Goal: Task Accomplishment & Management: Manage account settings

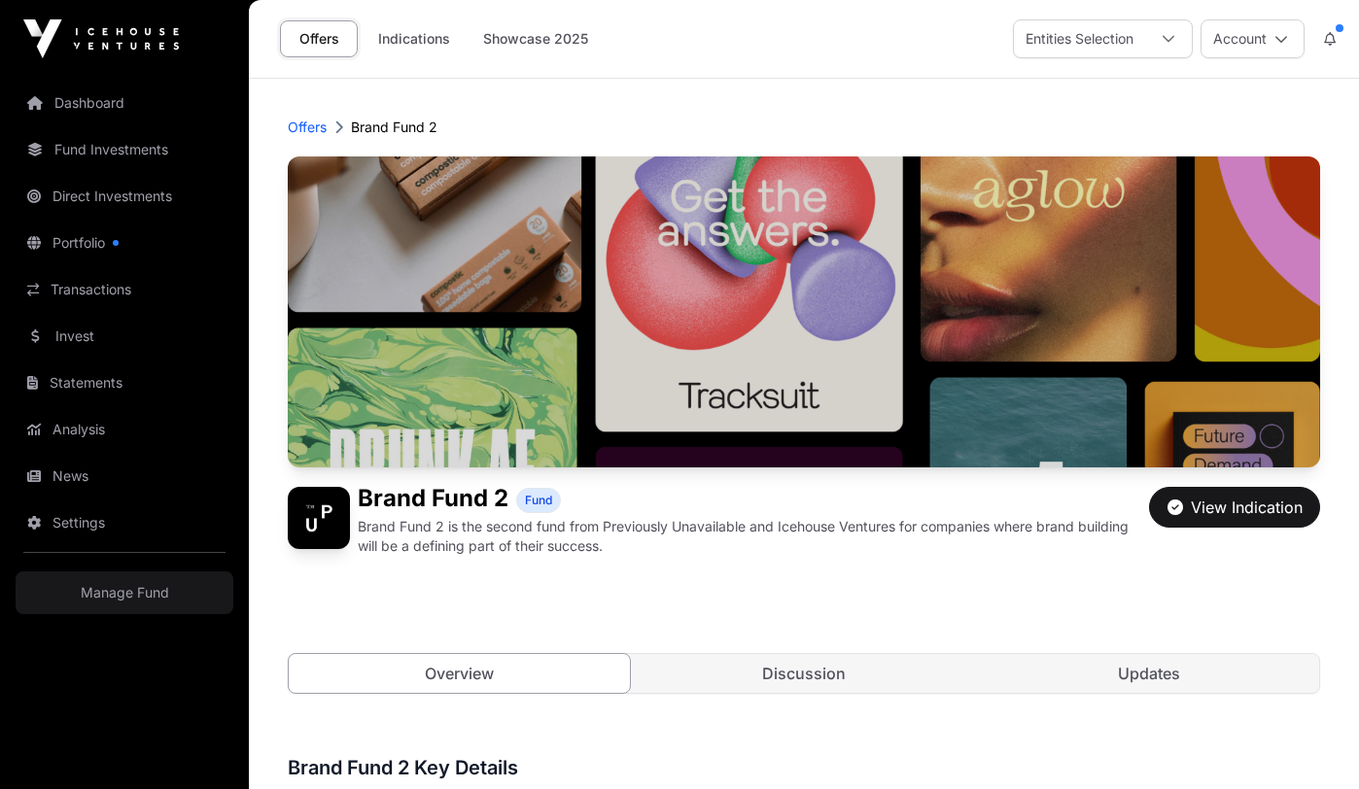
click at [130, 615] on nav "Dashboard Fund Investments Direct Investments Portfolio Transactions Invest Sta…" at bounding box center [124, 426] width 249 height 696
click at [157, 587] on link "Manage Fund" at bounding box center [125, 592] width 218 height 43
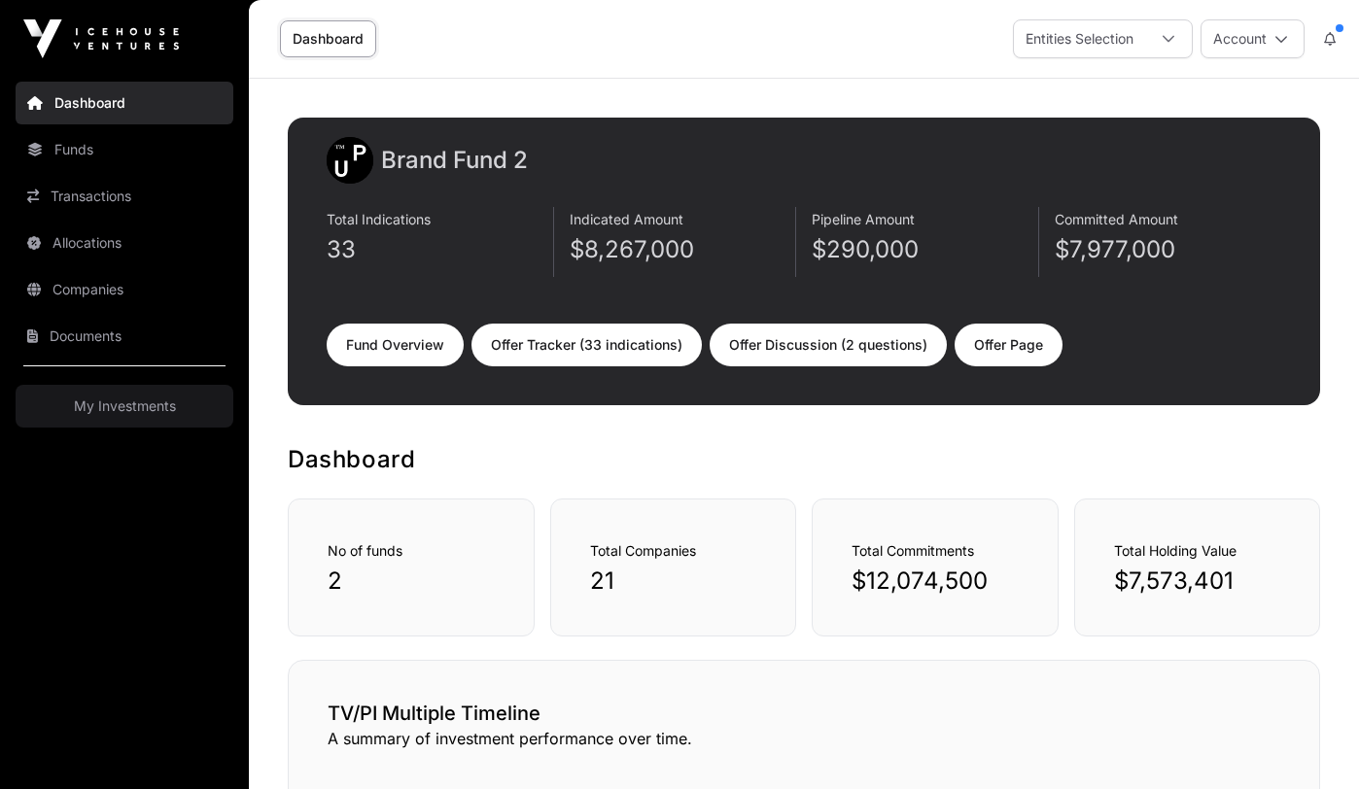
click at [585, 337] on link "Offer Tracker (33 indications)" at bounding box center [586, 345] width 230 height 43
select select "*"
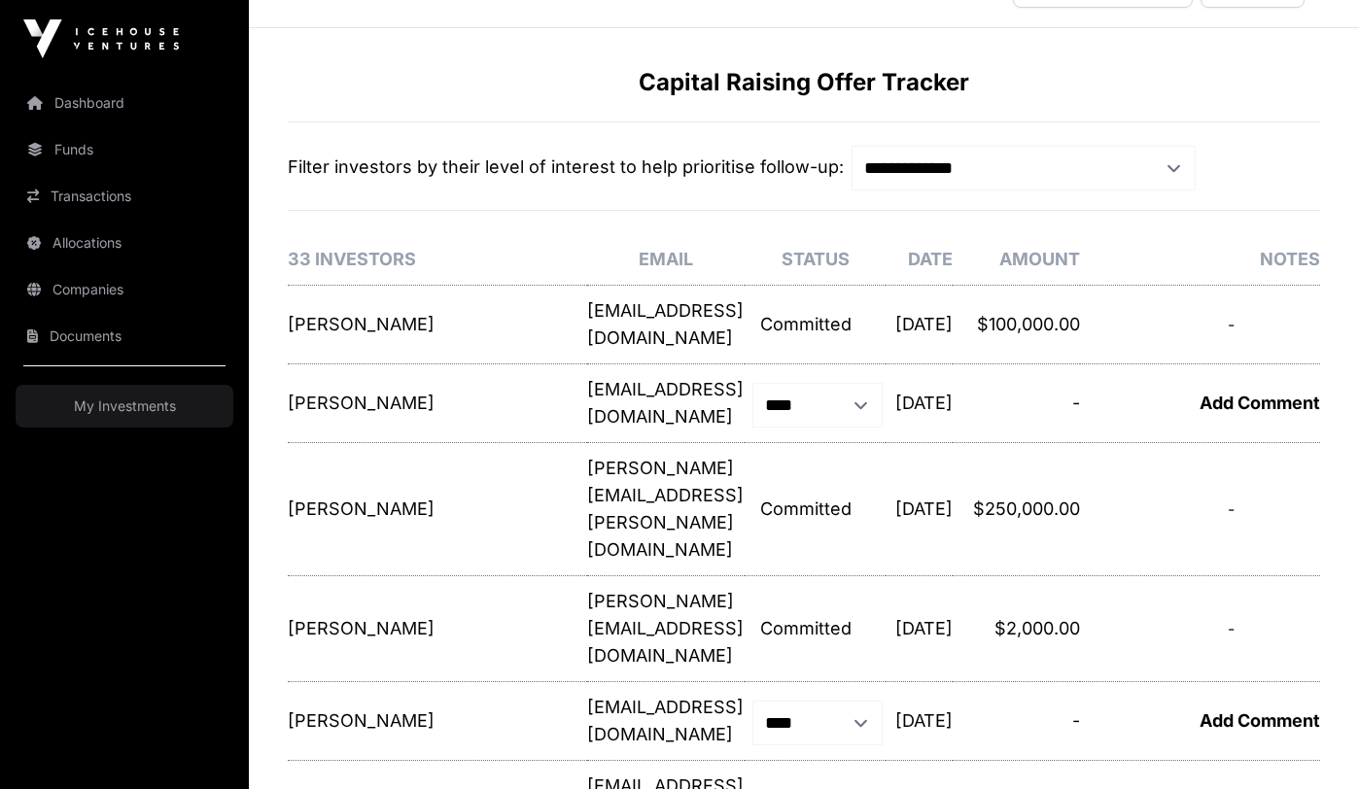
scroll to position [65, 0]
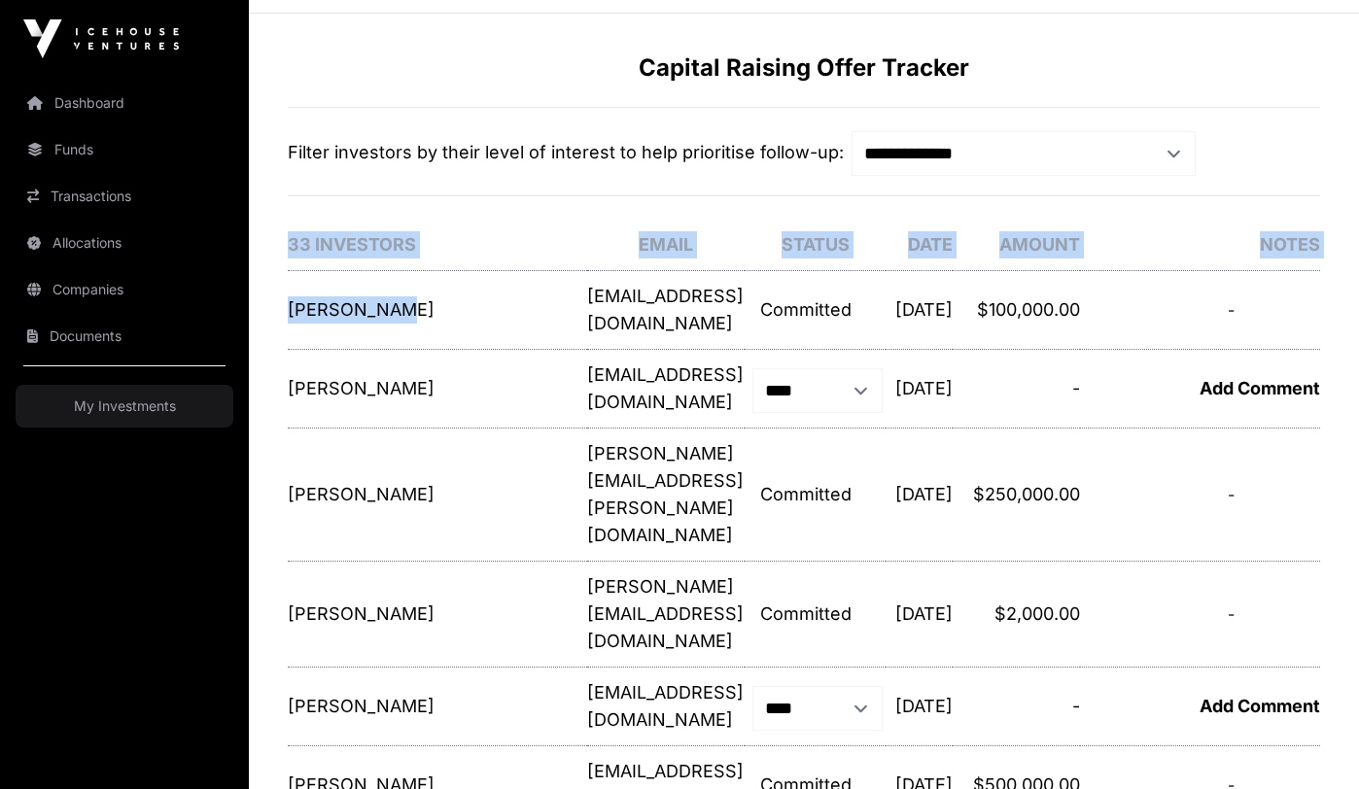
drag, startPoint x: 367, startPoint y: 325, endPoint x: 278, endPoint y: 286, distance: 97.5
click at [327, 308] on td "Chris Reeve Investor: Chris Reeve Email: supermn_nz@hotmail.com Amount: $100,00…" at bounding box center [437, 310] width 299 height 79
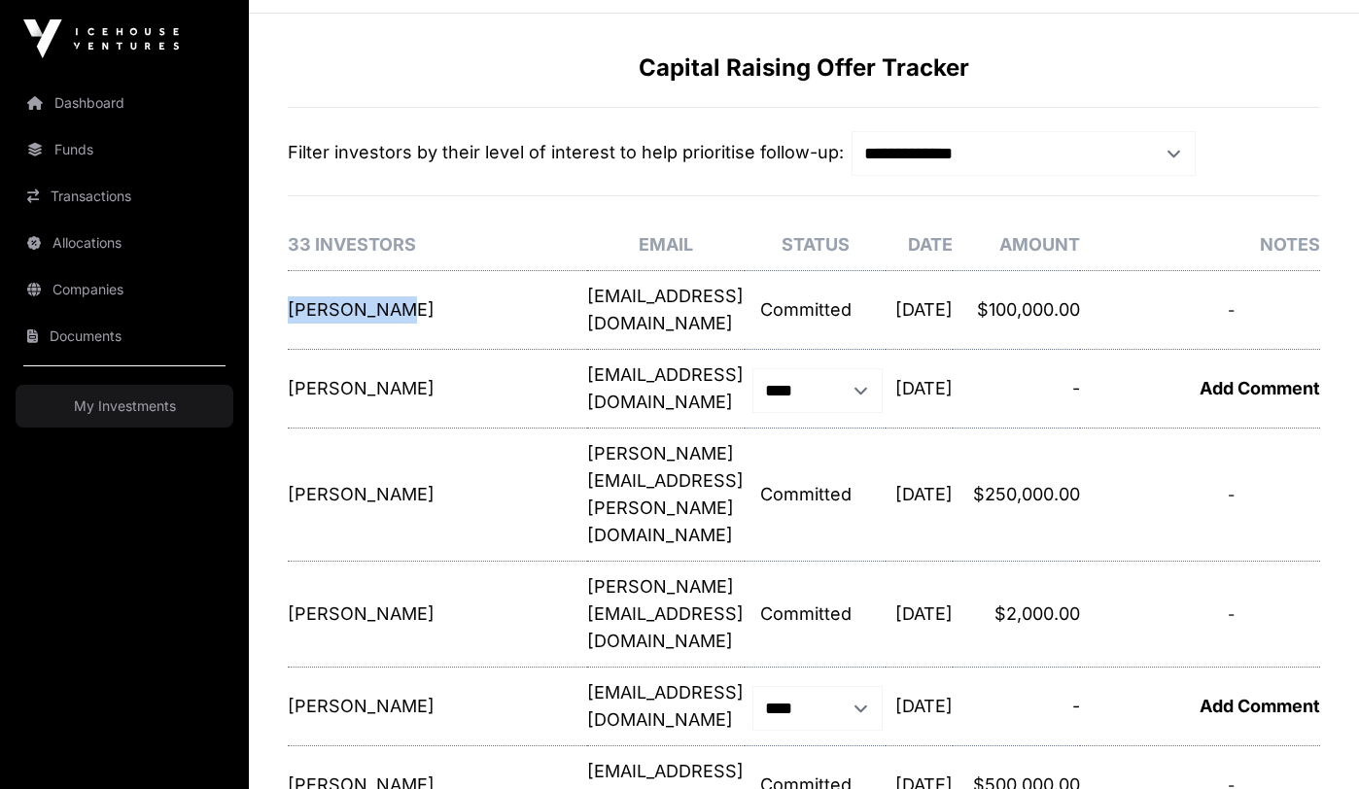
drag, startPoint x: 341, startPoint y: 330, endPoint x: 291, endPoint y: 300, distance: 58.8
click at [291, 300] on td "Chris Reeve Investor: Chris Reeve Email: supermn_nz@hotmail.com Amount: $100,00…" at bounding box center [437, 310] width 299 height 79
drag, startPoint x: 434, startPoint y: 312, endPoint x: 663, endPoint y: 315, distance: 228.4
click at [663, 315] on p "supermn_nz@hotmail.com" at bounding box center [665, 310] width 157 height 54
copy p "supermn_nz@hotmail.com"
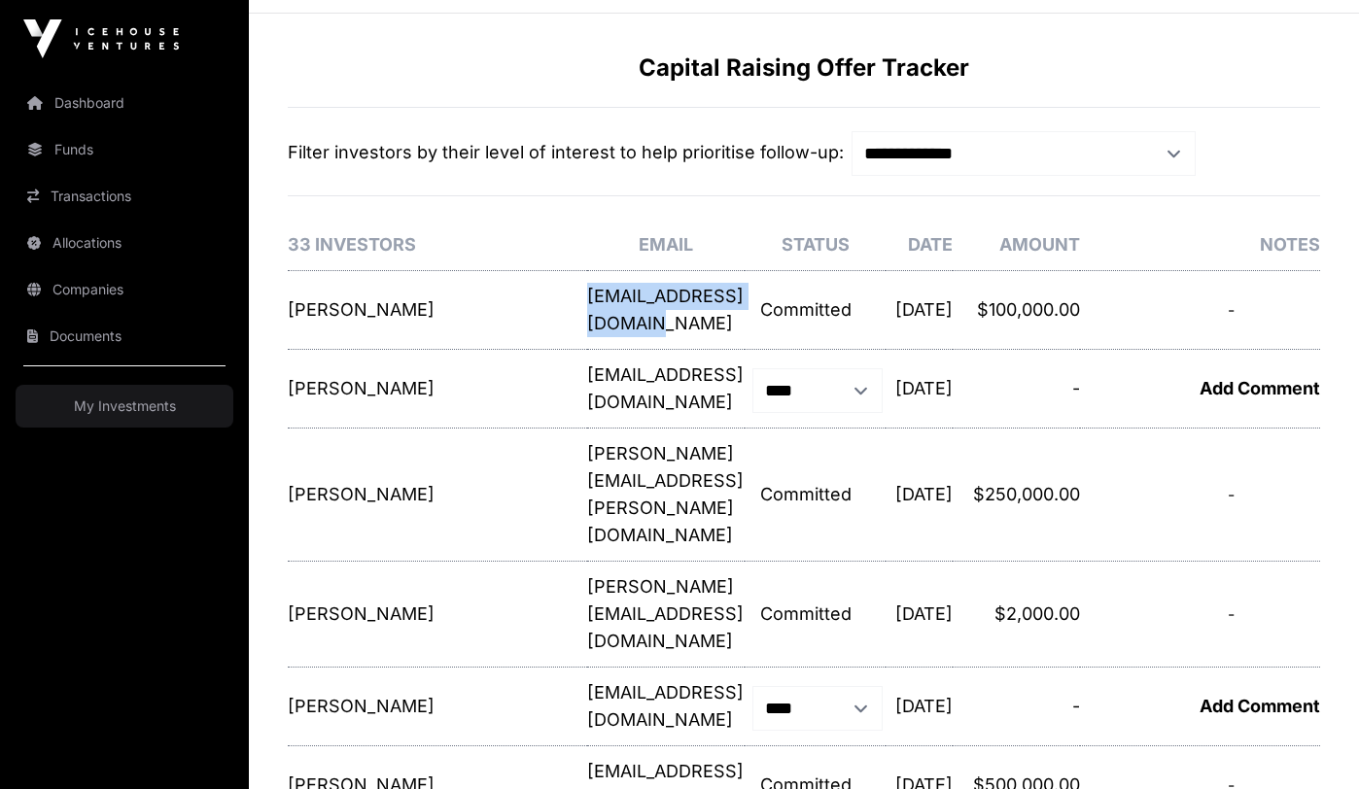
scroll to position [0, 0]
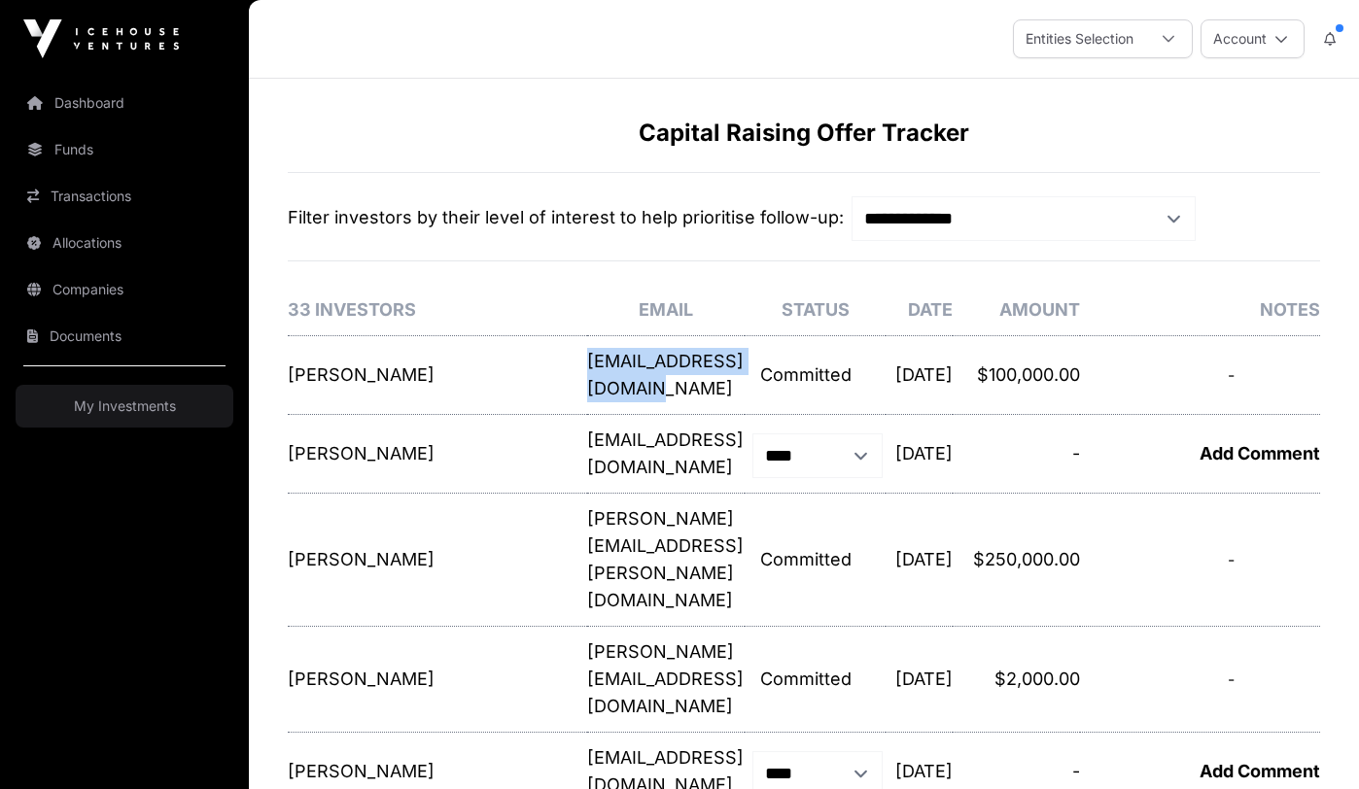
click at [142, 414] on link "My Investments" at bounding box center [125, 406] width 218 height 43
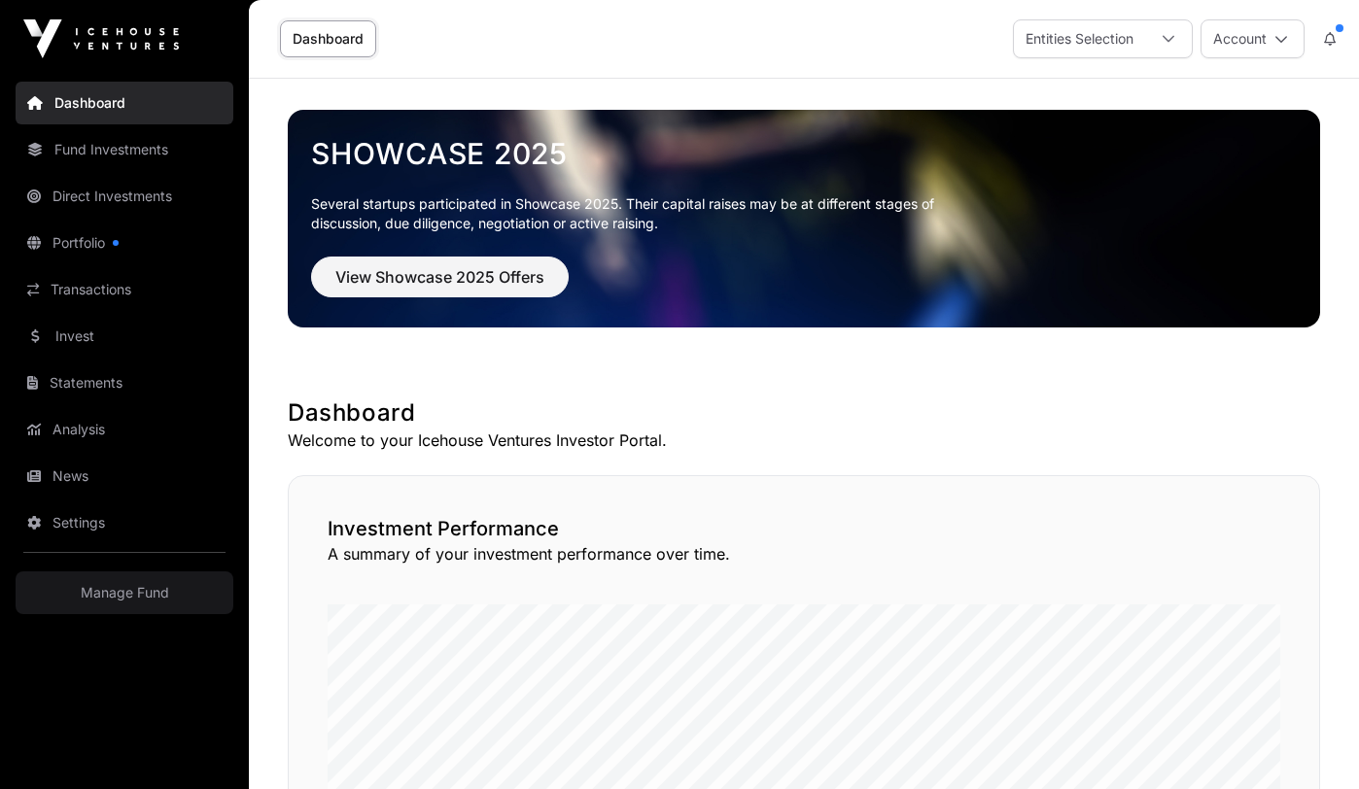
click at [151, 613] on link "Manage Fund" at bounding box center [125, 592] width 218 height 43
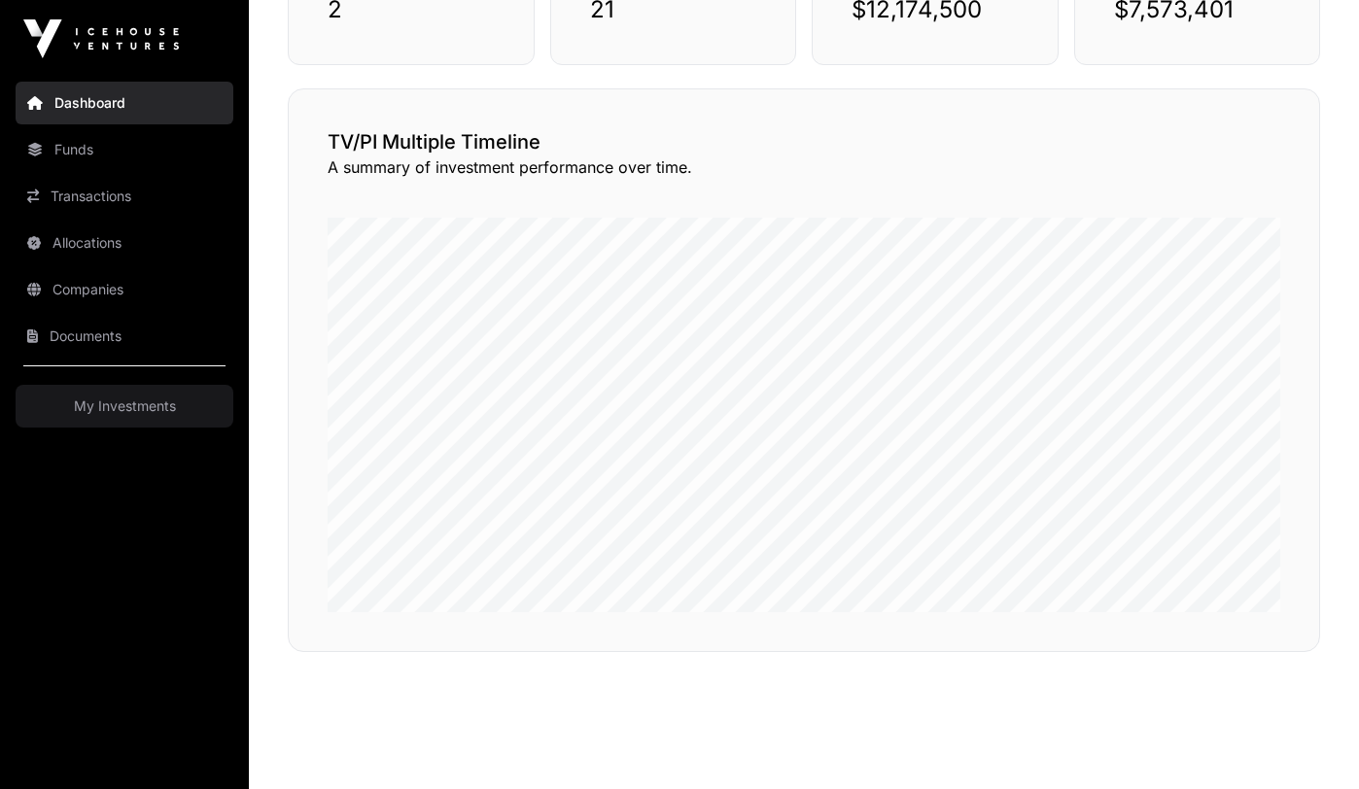
scroll to position [621, 0]
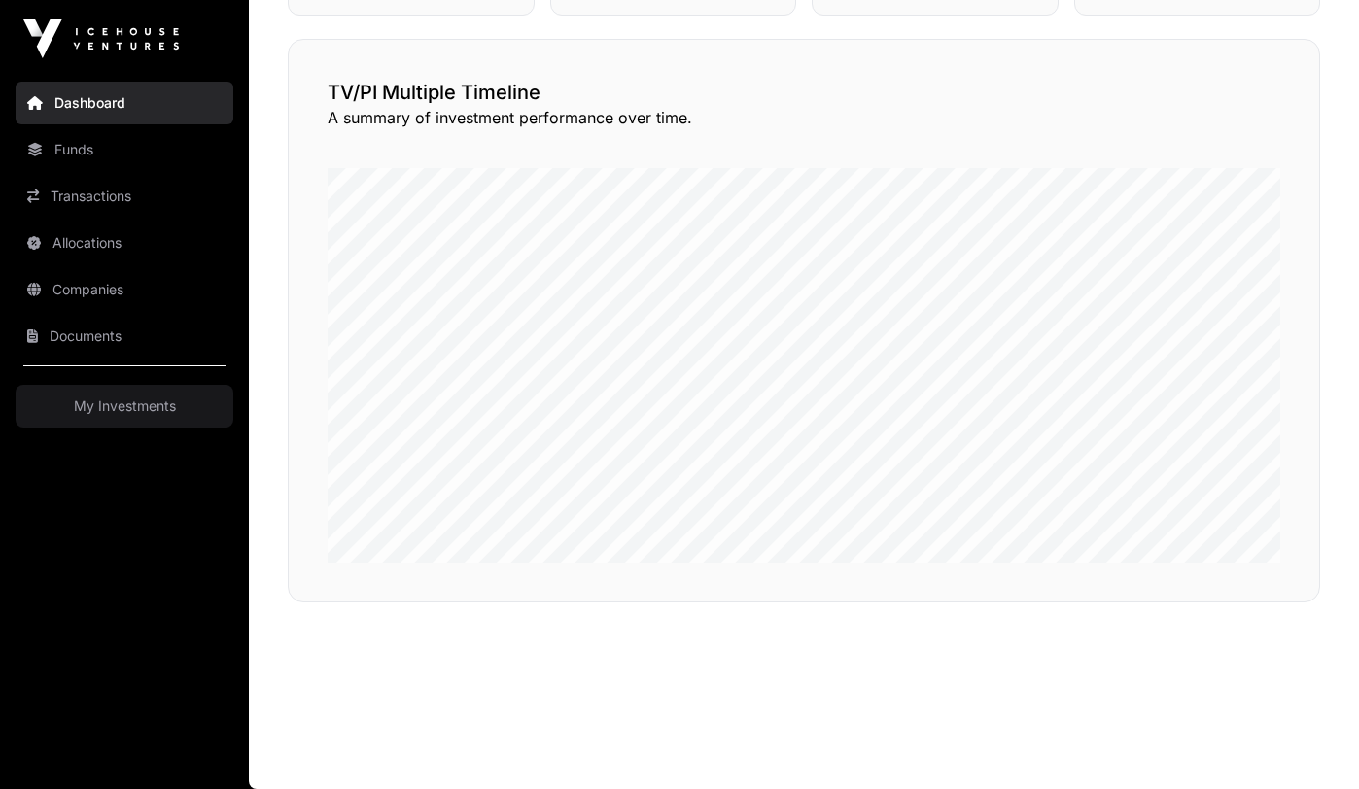
click at [141, 414] on link "My Investments" at bounding box center [125, 406] width 218 height 43
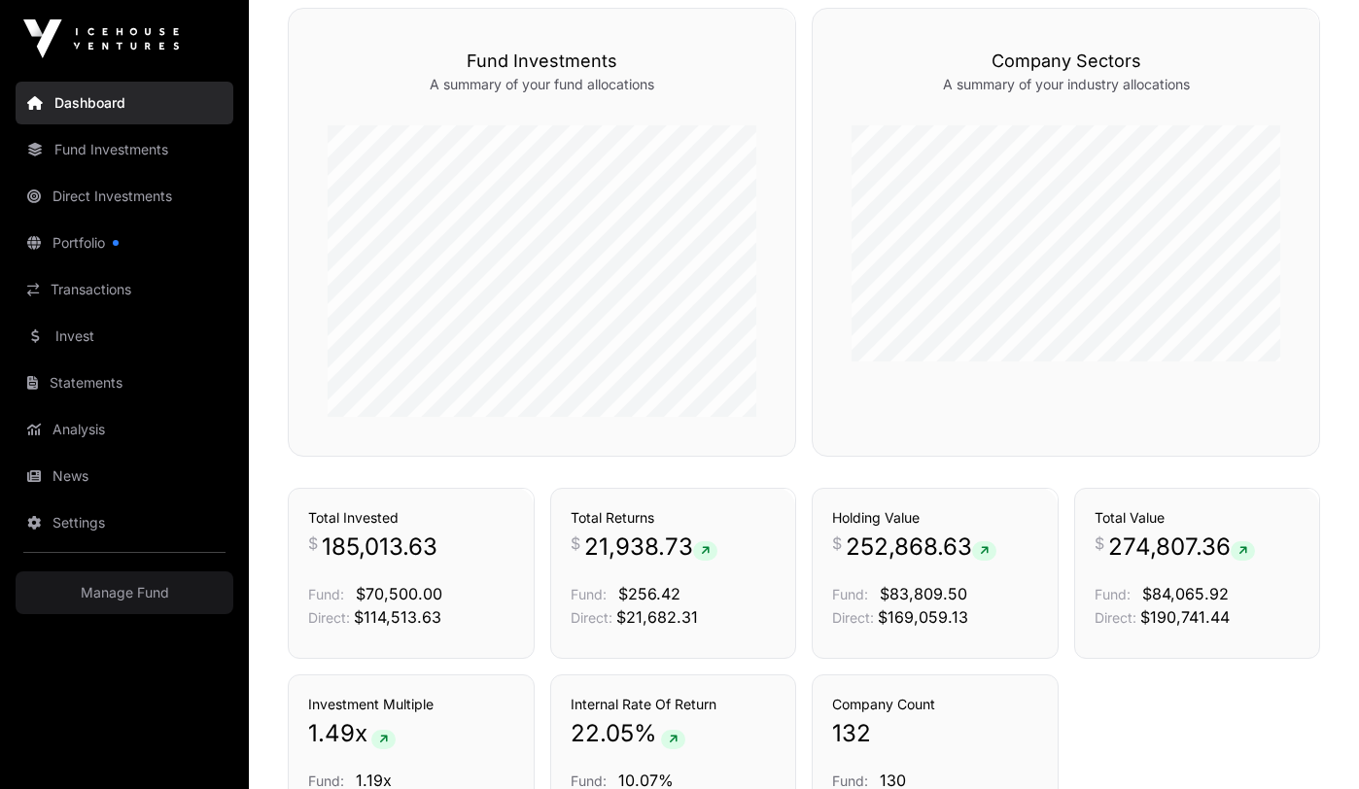
scroll to position [1274, 0]
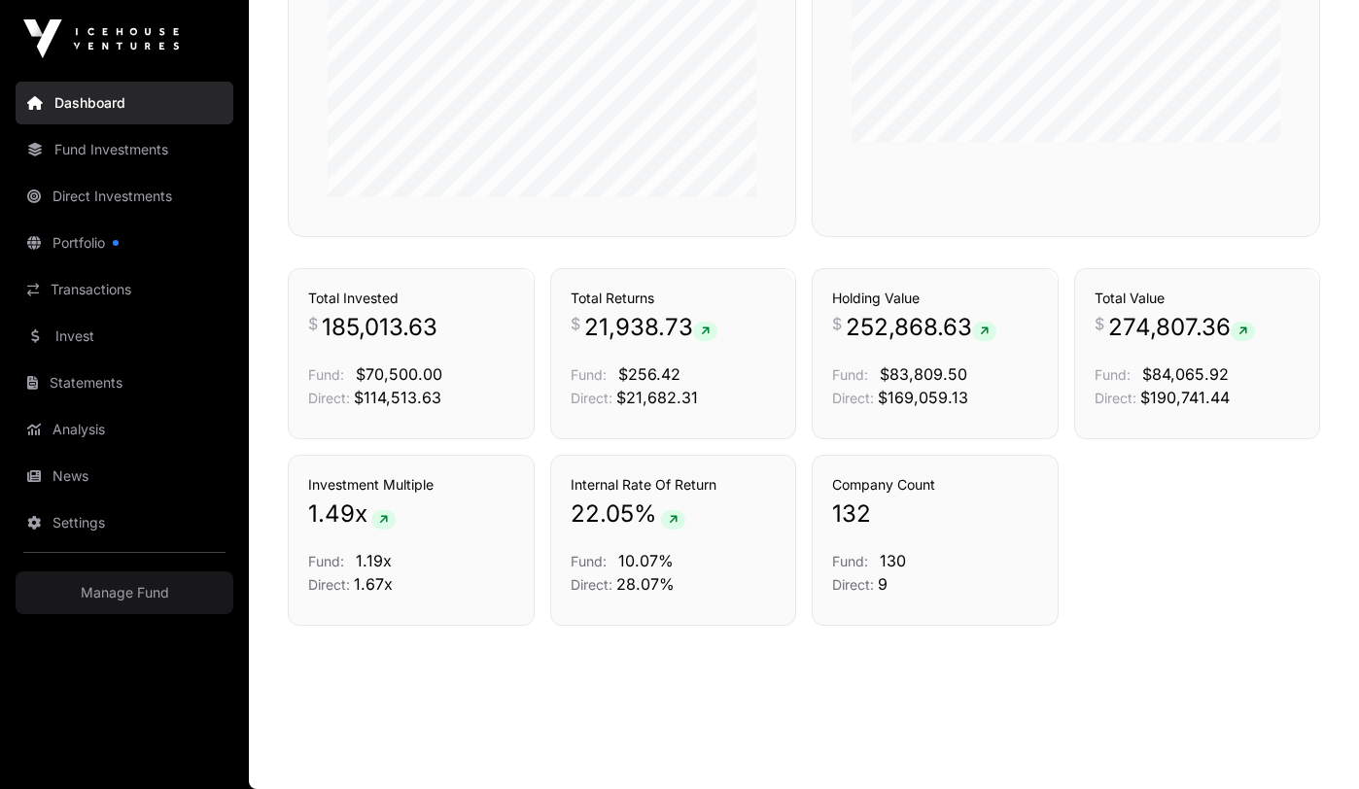
click at [84, 255] on link "Portfolio" at bounding box center [125, 243] width 218 height 43
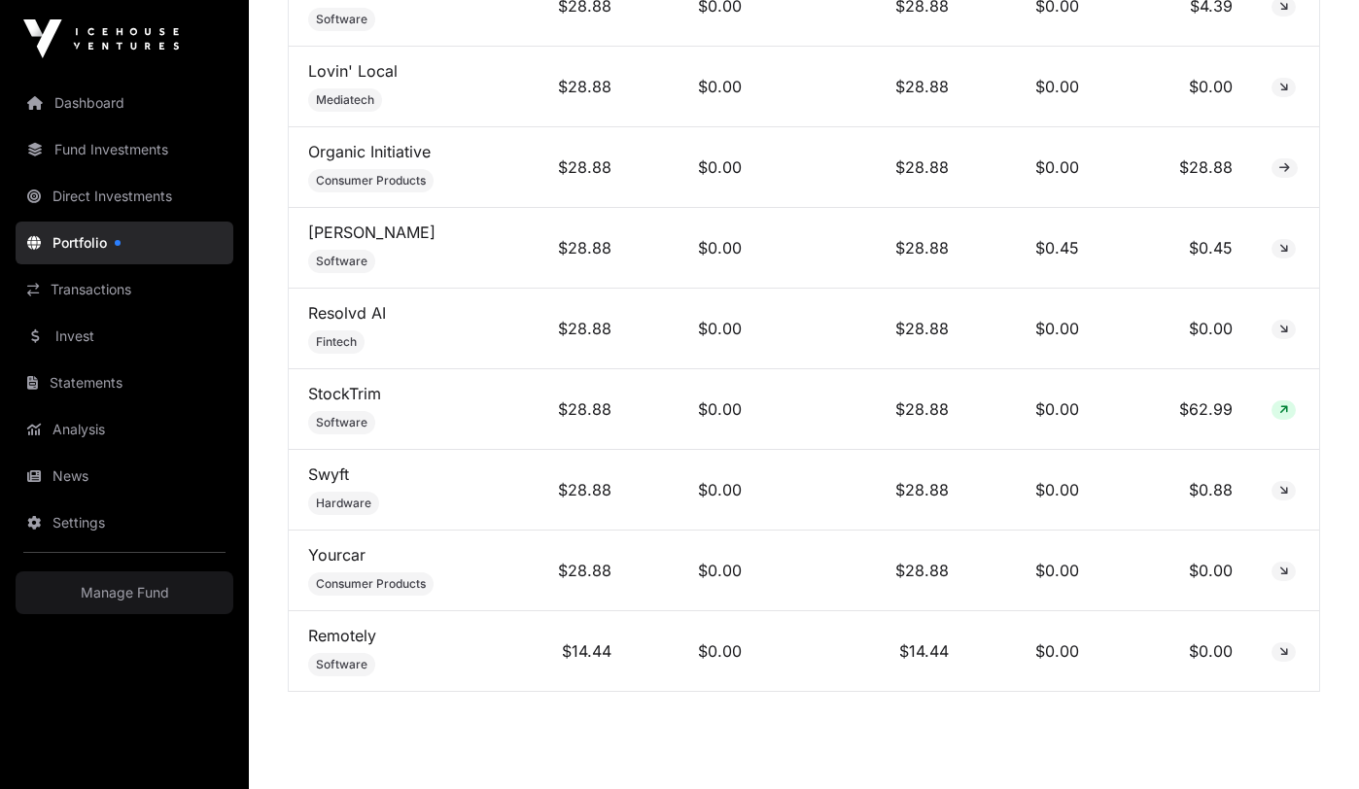
scroll to position [10915, 0]
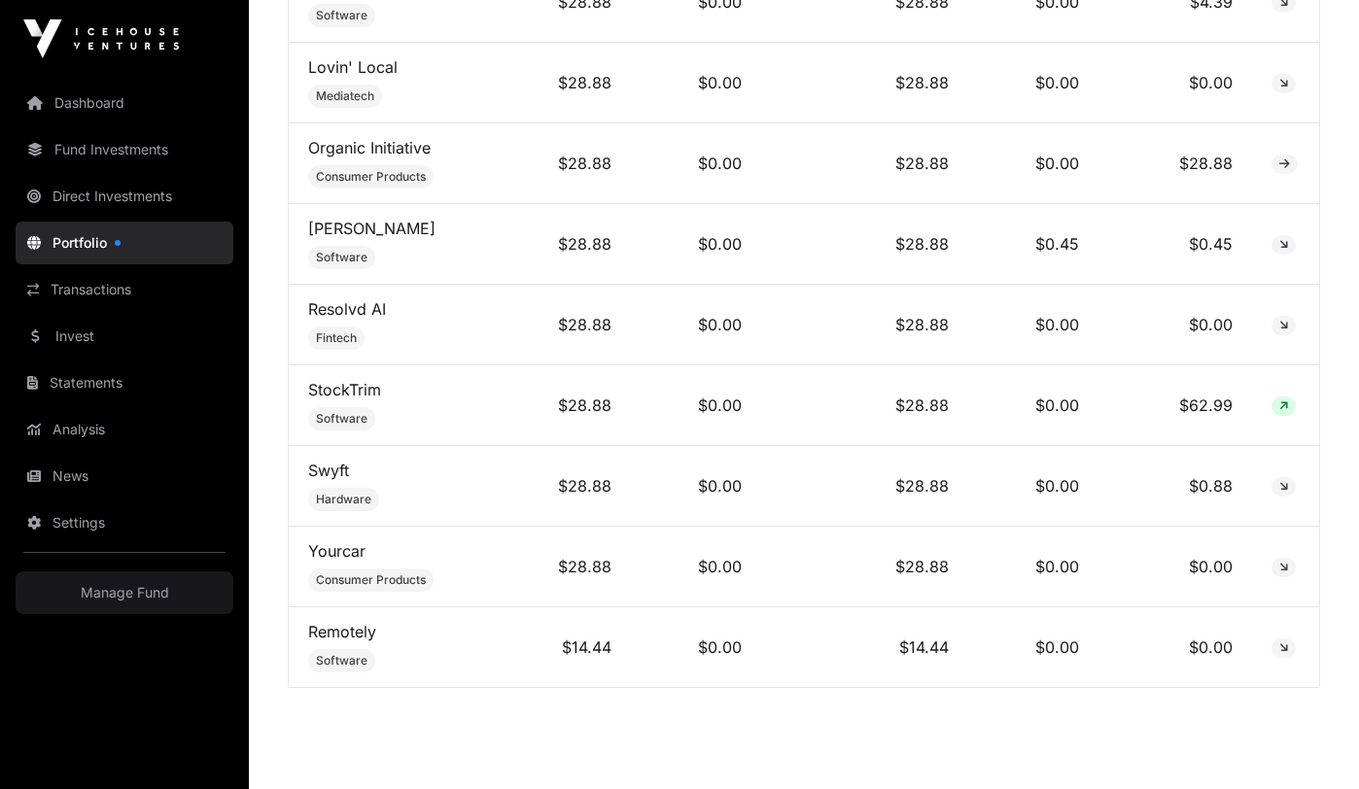
click at [85, 195] on link "Direct Investments" at bounding box center [125, 196] width 218 height 43
click at [102, 199] on link "Direct Investments" at bounding box center [125, 196] width 218 height 43
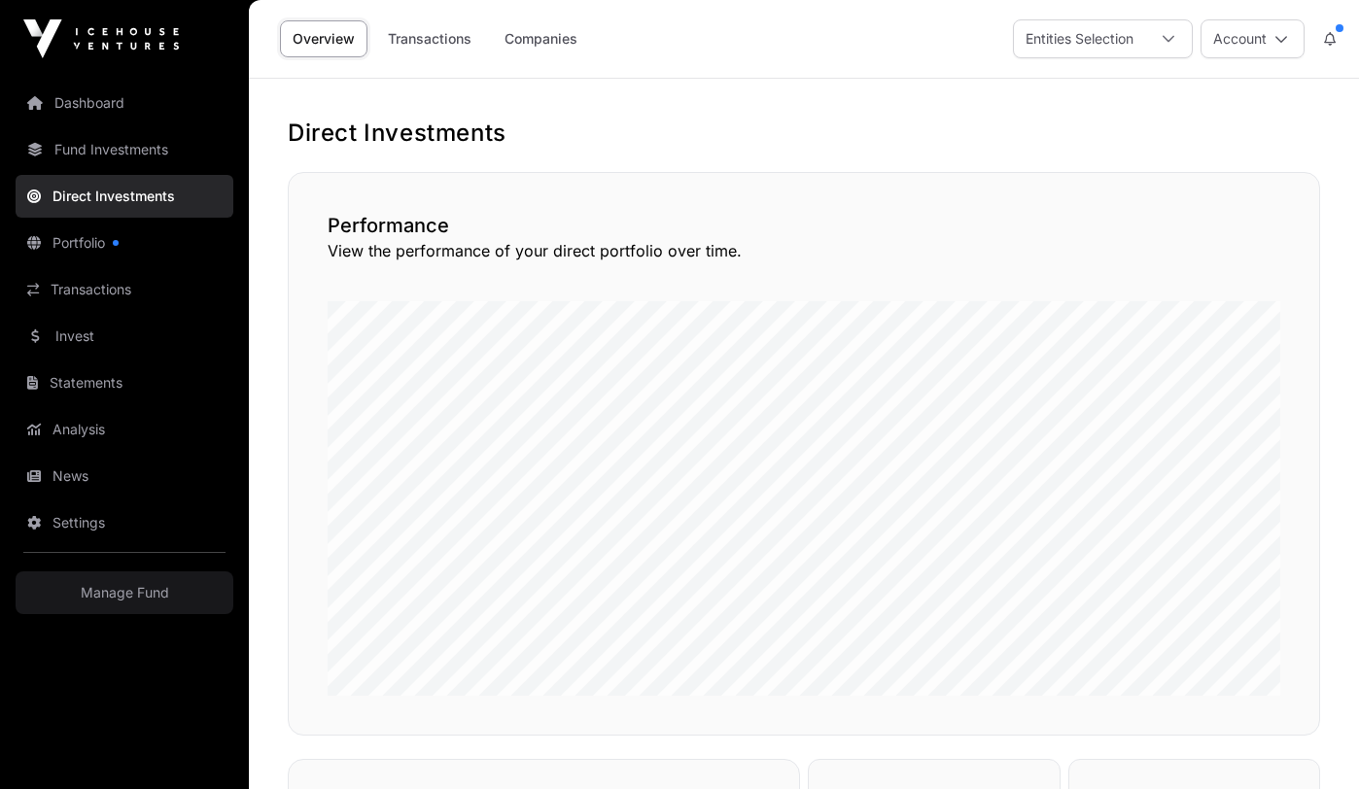
click at [552, 37] on link "Companies" at bounding box center [541, 38] width 98 height 37
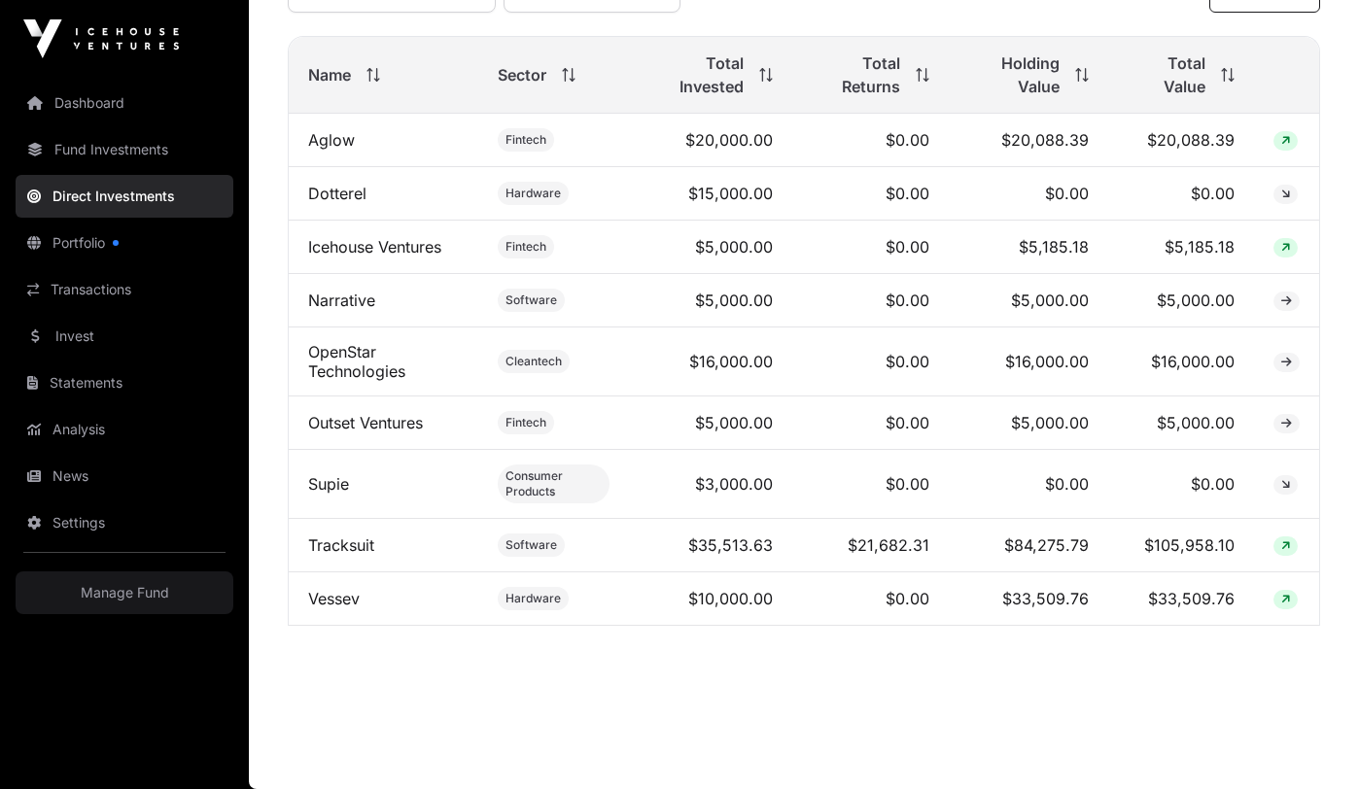
scroll to position [679, 0]
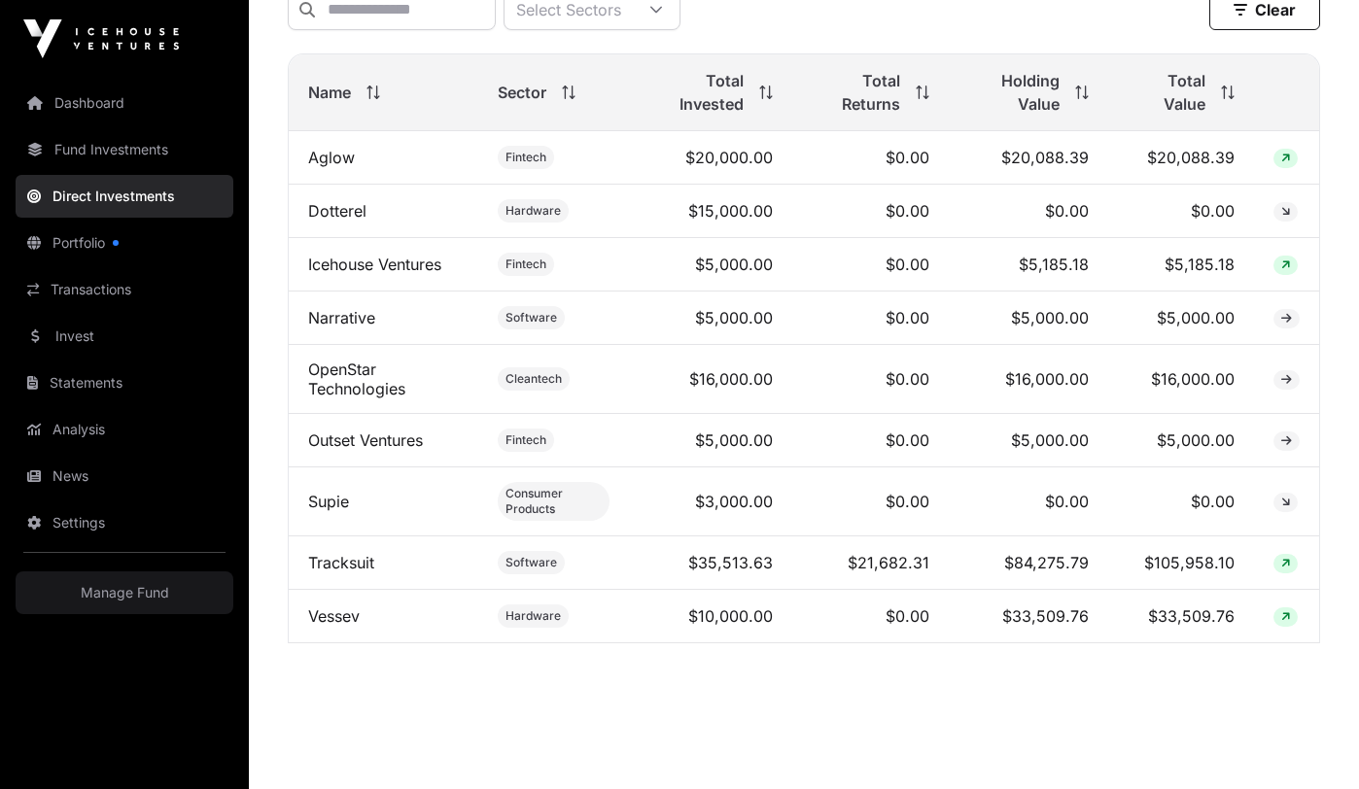
click at [146, 600] on link "Manage Fund" at bounding box center [125, 592] width 218 height 43
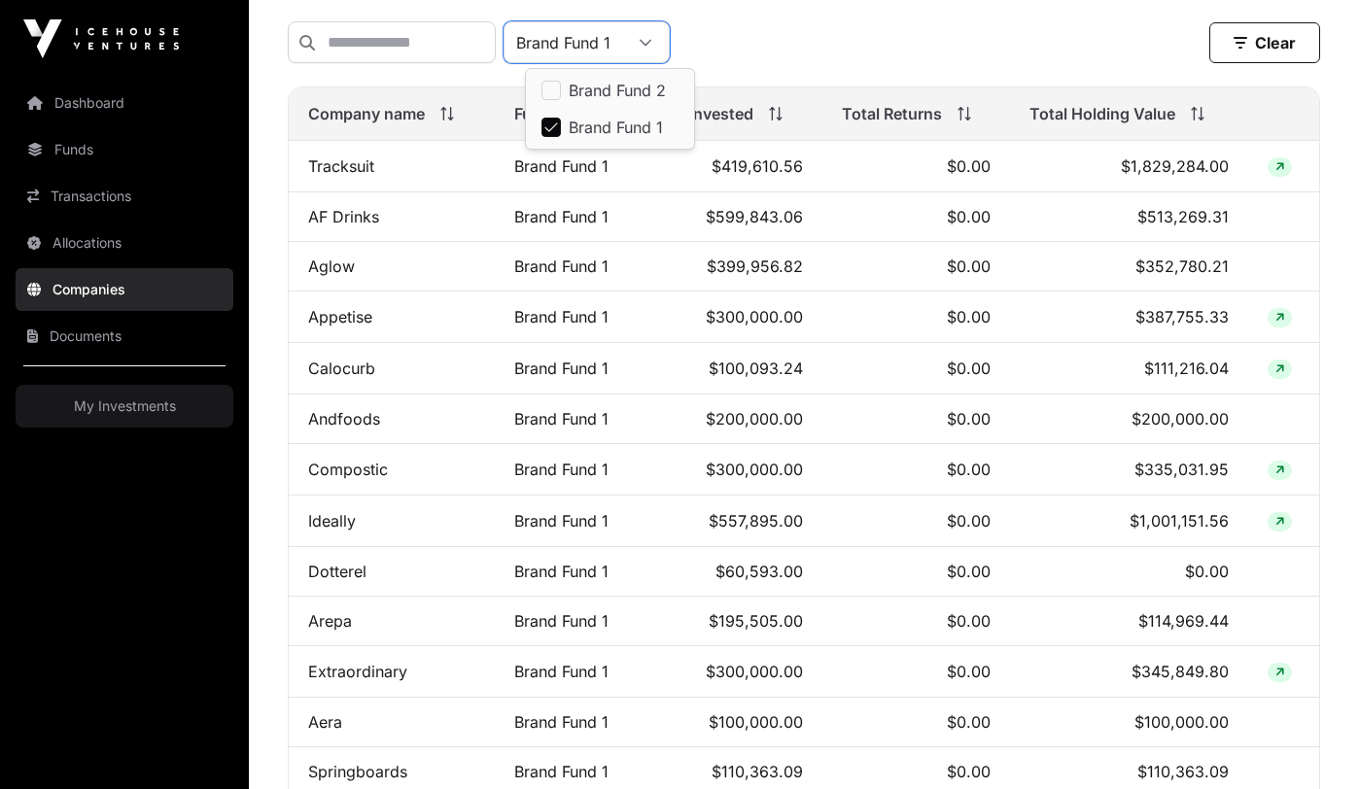
scroll to position [146, 0]
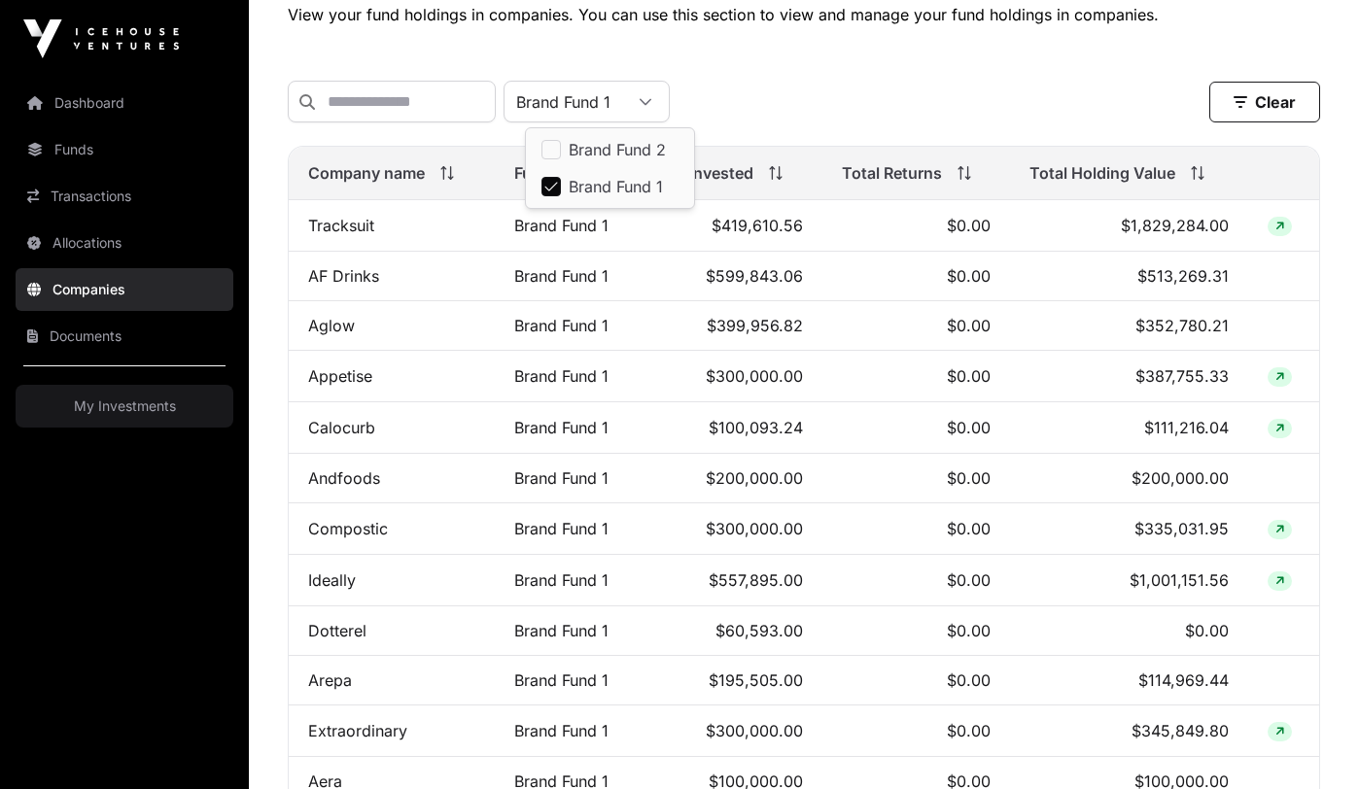
click at [884, 59] on div "Companies View your fund holdings in companies. You can use this section to vie…" at bounding box center [804, 450] width 1110 height 957
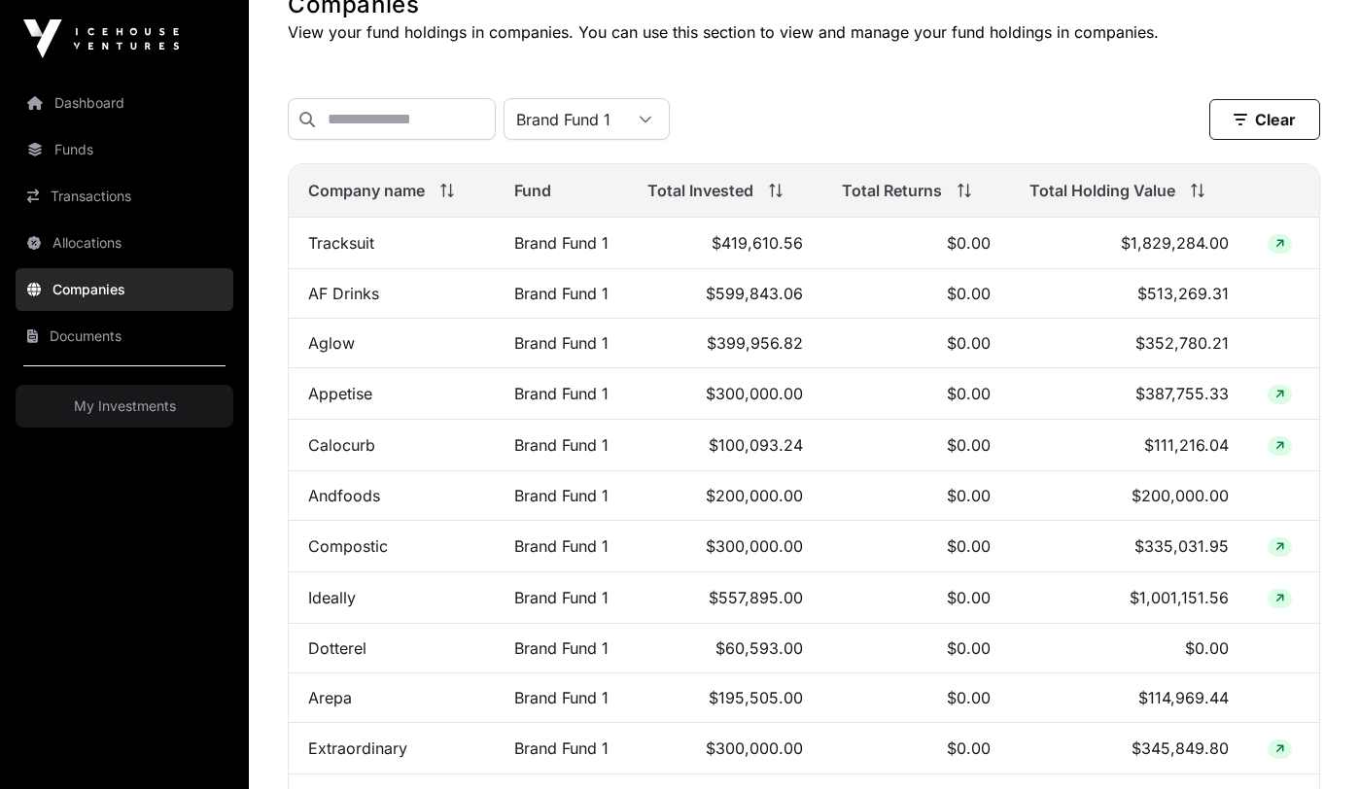
scroll to position [63, 0]
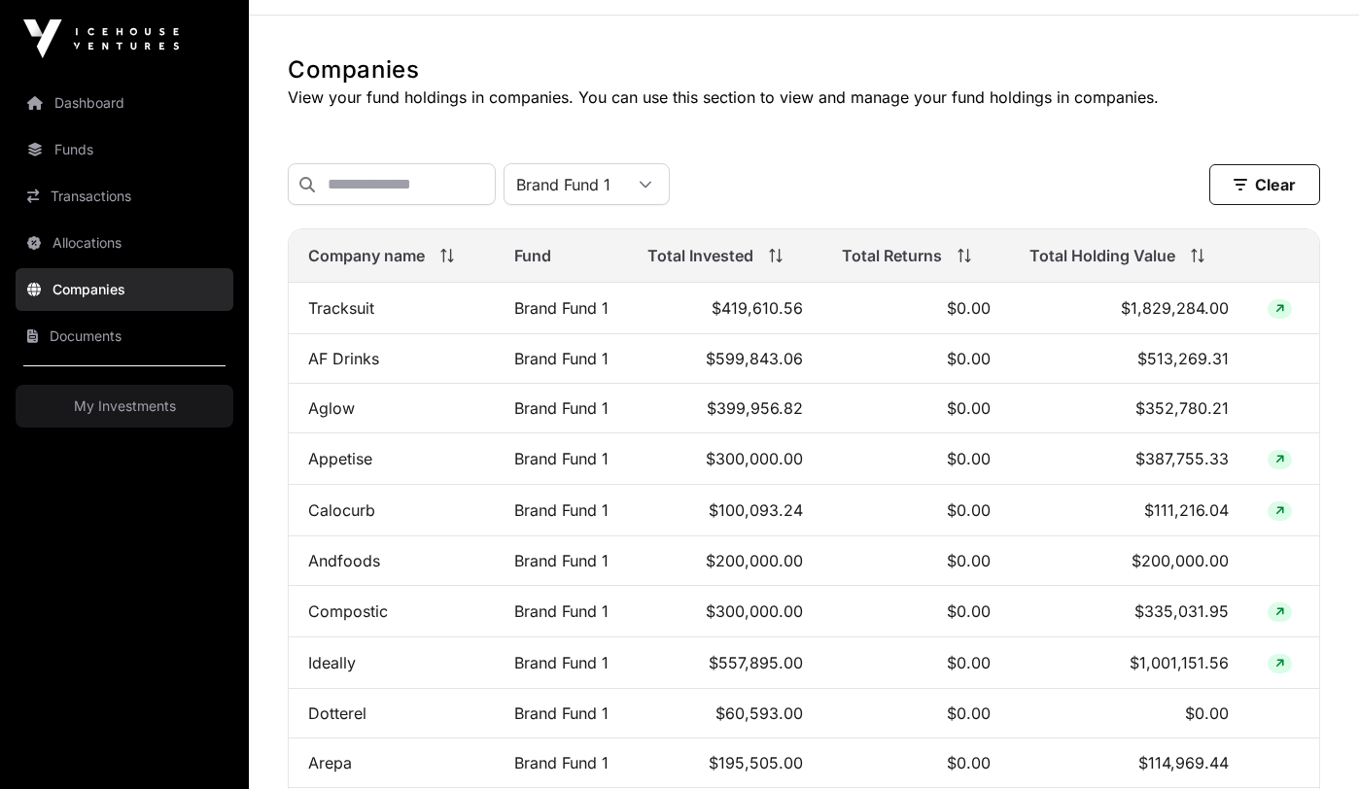
click at [652, 190] on icon at bounding box center [646, 185] width 14 height 14
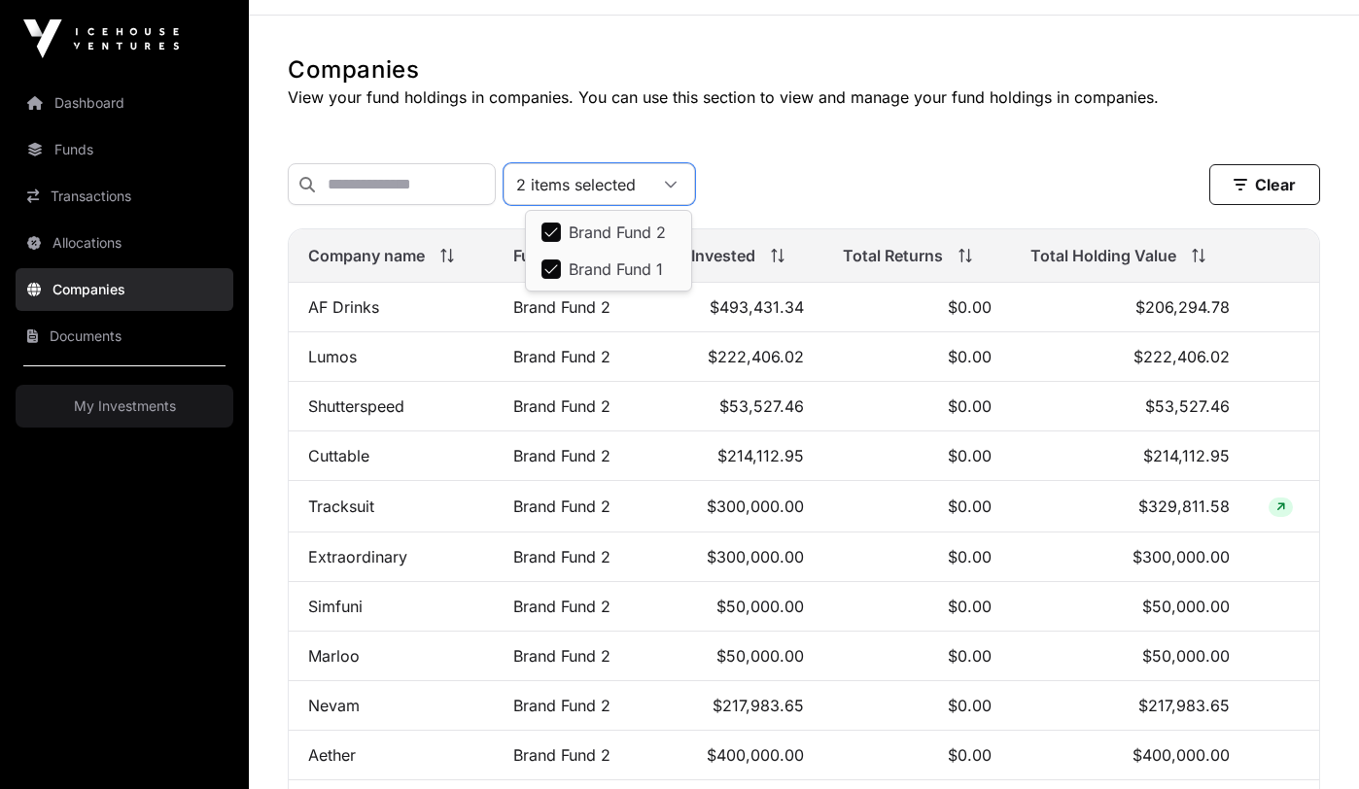
scroll to position [159, 0]
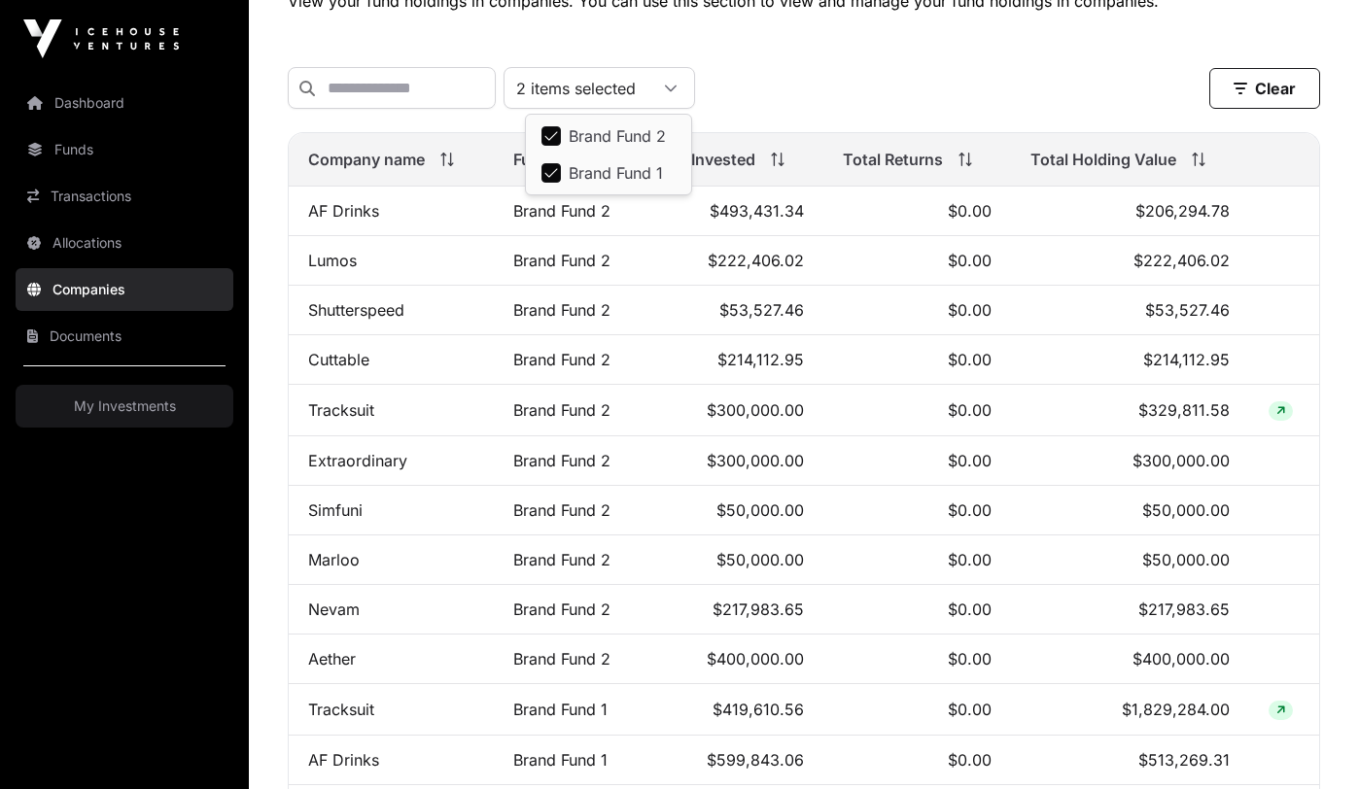
click at [821, 82] on div "2 items selected Clear" at bounding box center [804, 88] width 1032 height 42
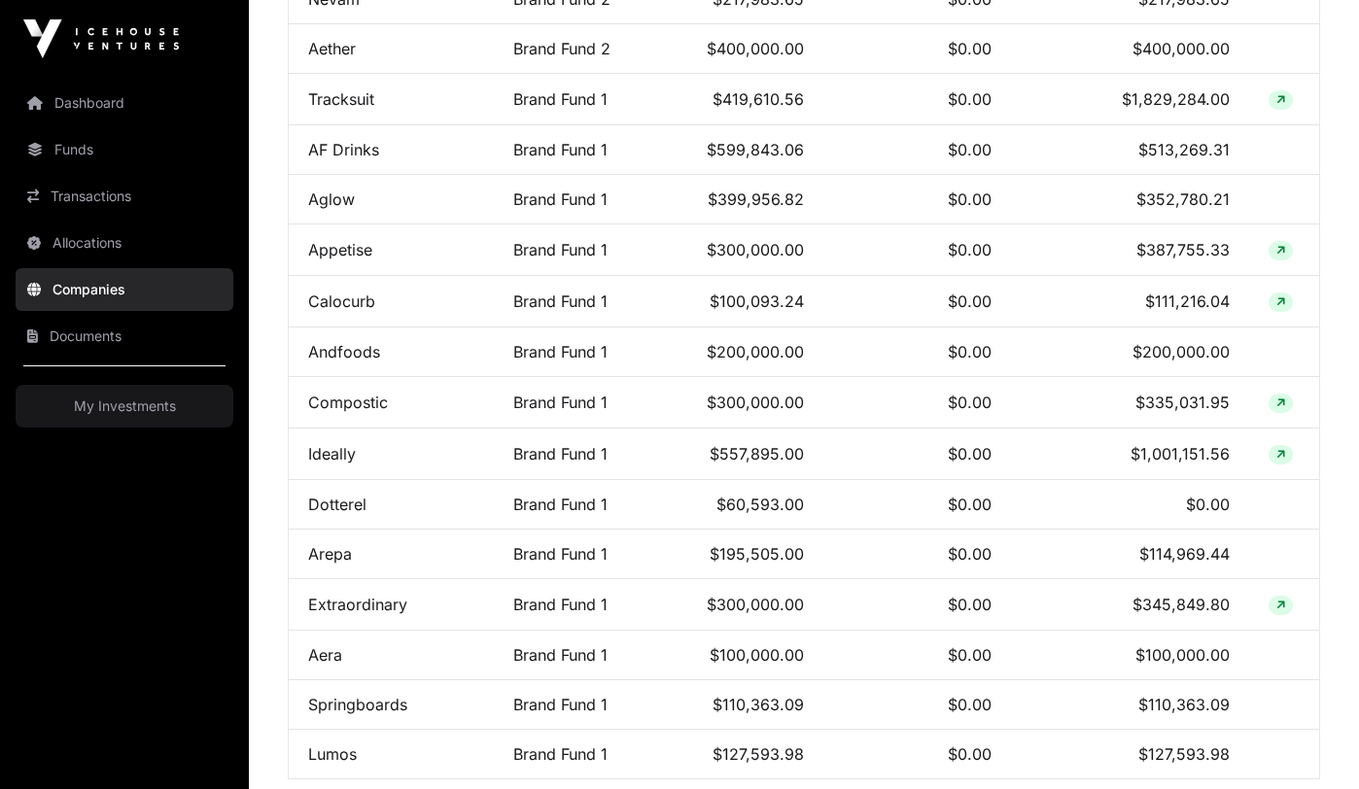
scroll to position [911, 0]
